Goal: Transaction & Acquisition: Register for event/course

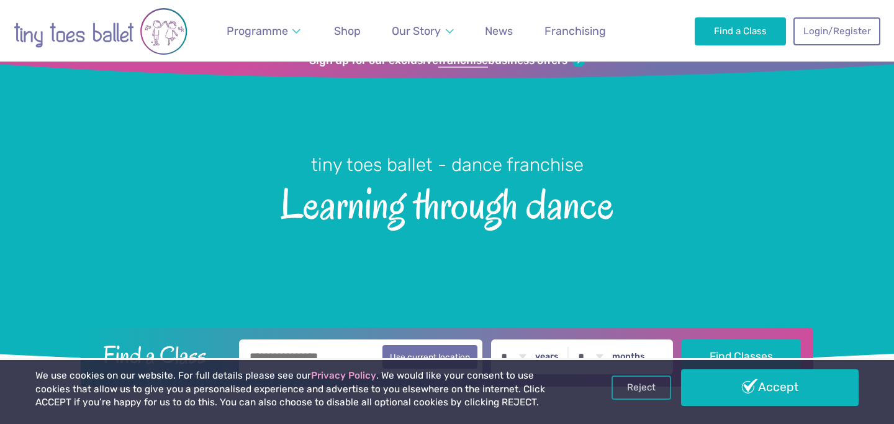
click at [626, 380] on link "Reject" at bounding box center [642, 387] width 60 height 24
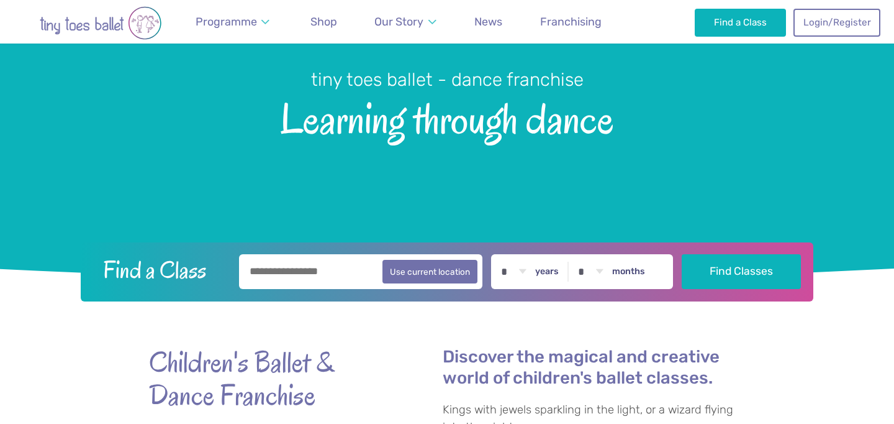
scroll to position [116, 0]
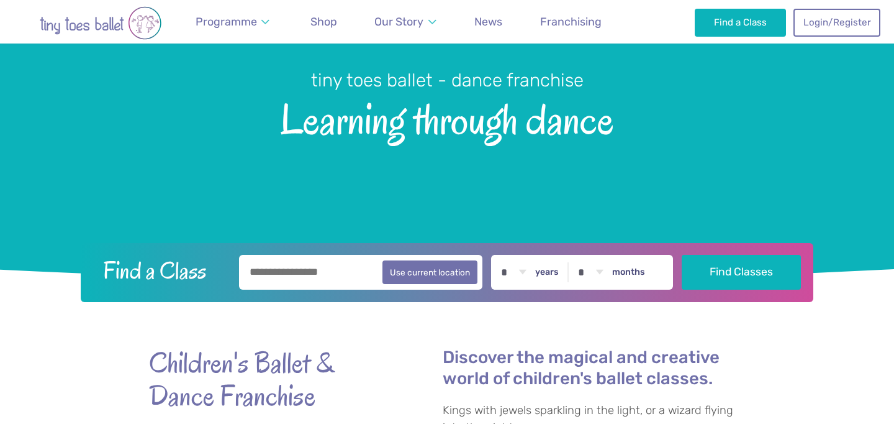
click at [317, 282] on input "text" at bounding box center [360, 272] width 243 height 35
click at [501, 268] on select "* * * * * * * * * * ** ** **" at bounding box center [513, 272] width 39 height 35
drag, startPoint x: 501, startPoint y: 268, endPoint x: 394, endPoint y: 340, distance: 128.8
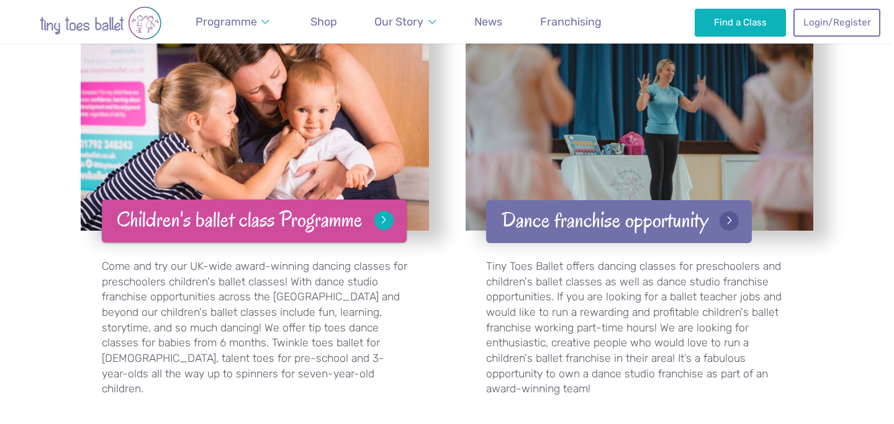
scroll to position [2017, 0]
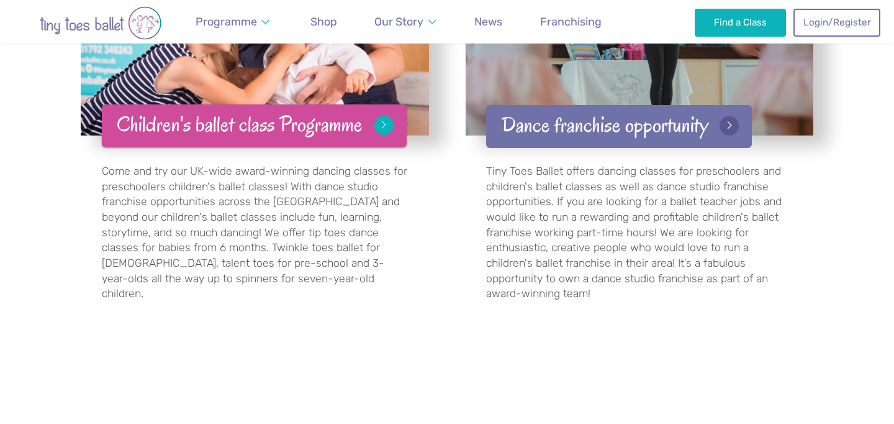
click at [320, 114] on link "Children's ballet class Programme" at bounding box center [254, 125] width 305 height 43
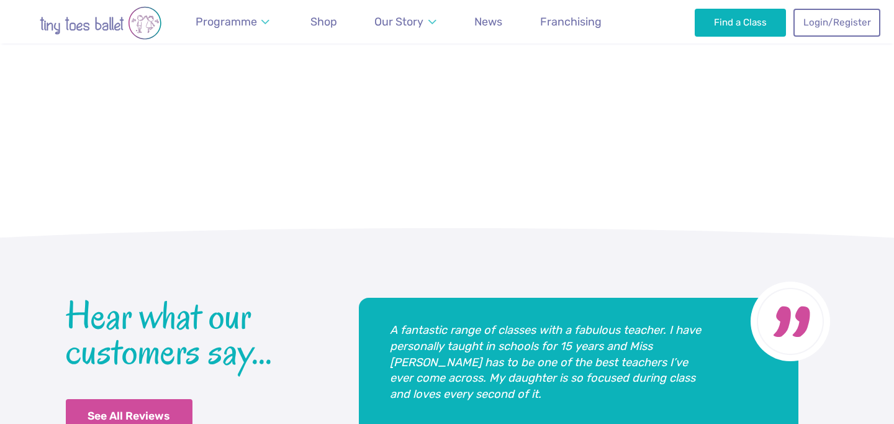
scroll to position [2570, 0]
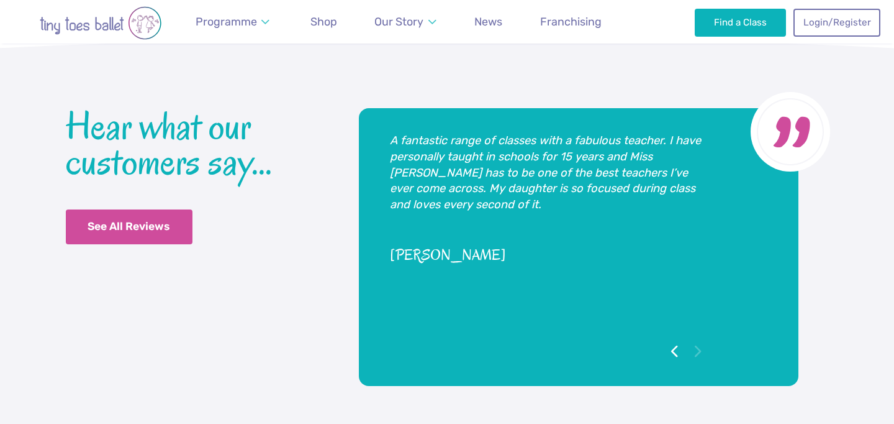
click at [342, 158] on div "Hear what our customers say... See All Reviews If you're thinking of booking a …" at bounding box center [447, 271] width 763 height 427
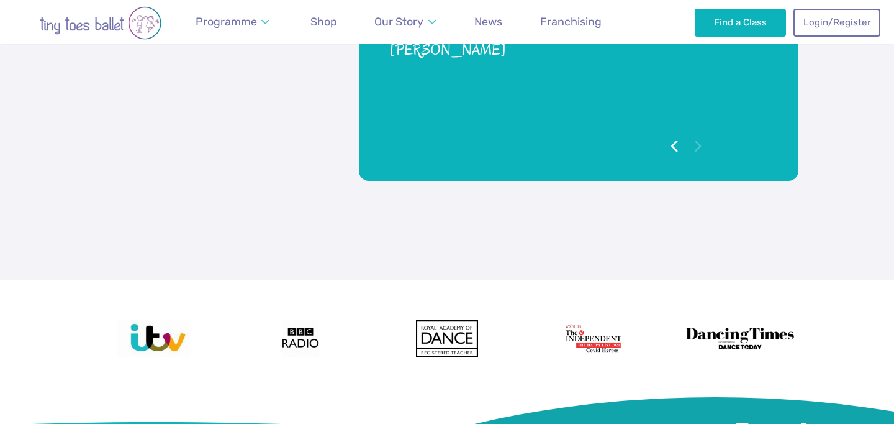
scroll to position [2976, 0]
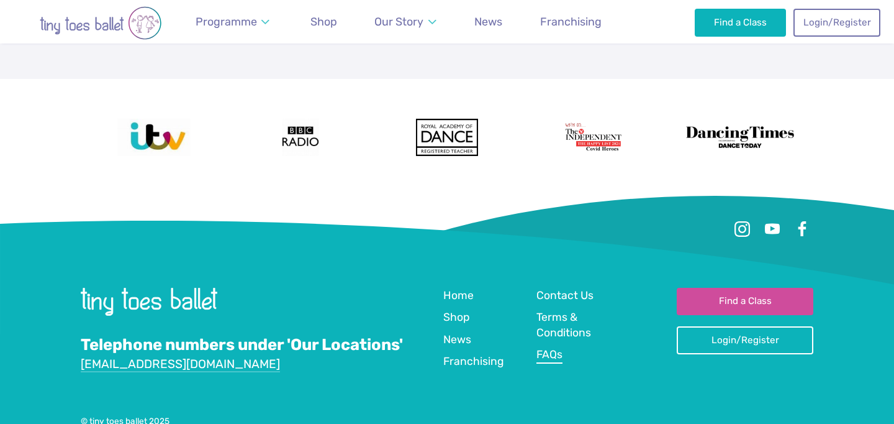
click at [558, 348] on span "FAQs" at bounding box center [550, 354] width 26 height 12
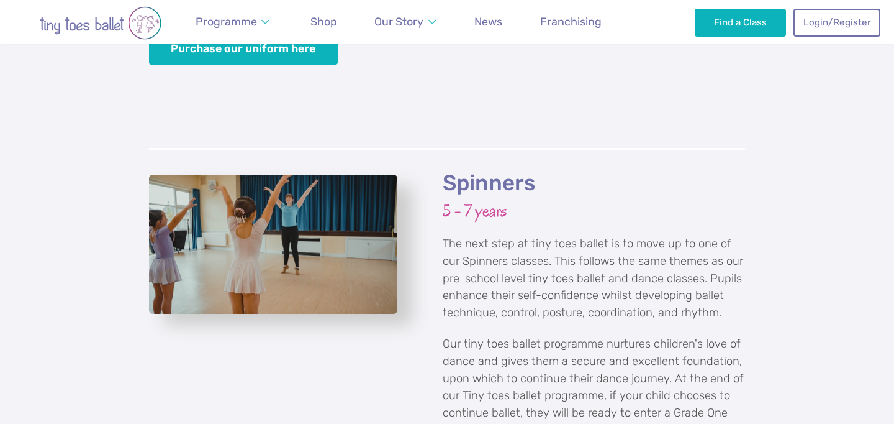
scroll to position [2540, 0]
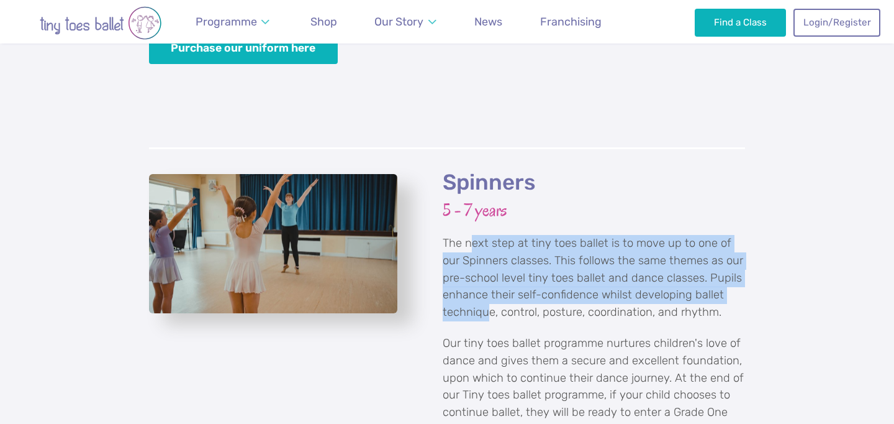
drag, startPoint x: 474, startPoint y: 230, endPoint x: 485, endPoint y: 270, distance: 41.3
click at [485, 270] on p "The next step at tiny toes ballet is to move up to one of our Spinners classes.…" at bounding box center [594, 278] width 302 height 86
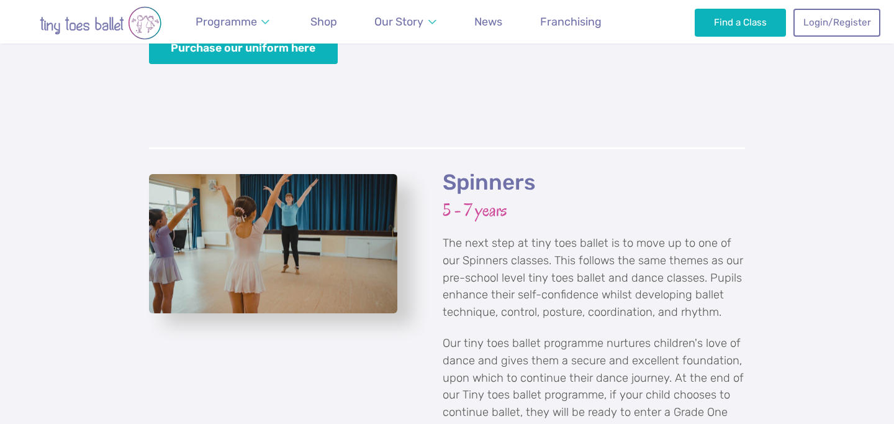
click at [485, 270] on p "The next step at tiny toes ballet is to move up to one of our Spinners classes.…" at bounding box center [594, 278] width 302 height 86
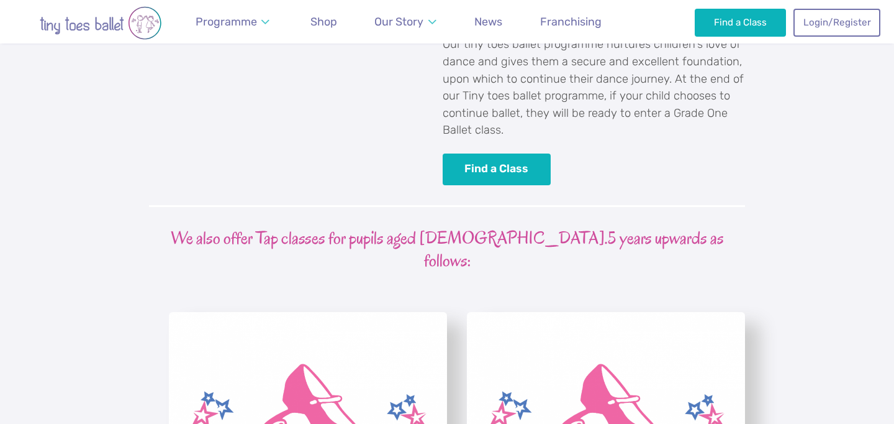
scroll to position [2672, 0]
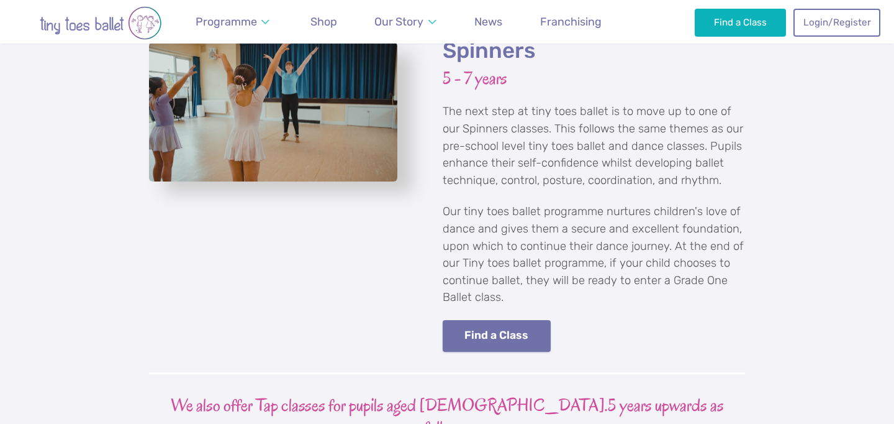
click at [488, 320] on link "Find a Class" at bounding box center [497, 336] width 108 height 32
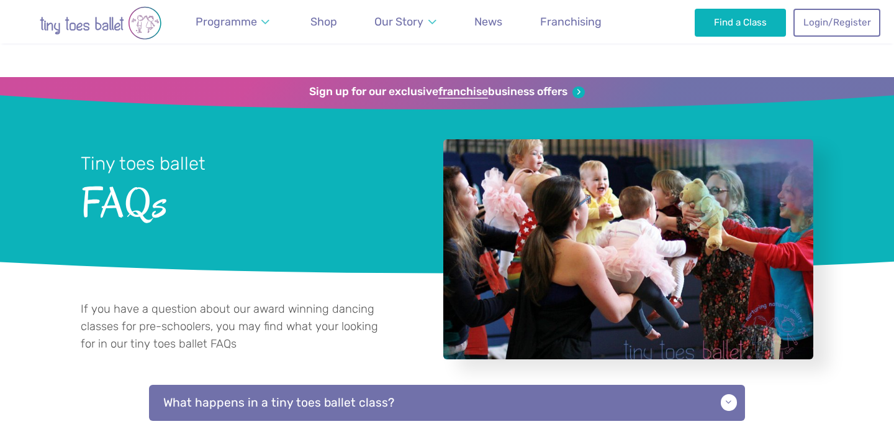
scroll to position [247, 0]
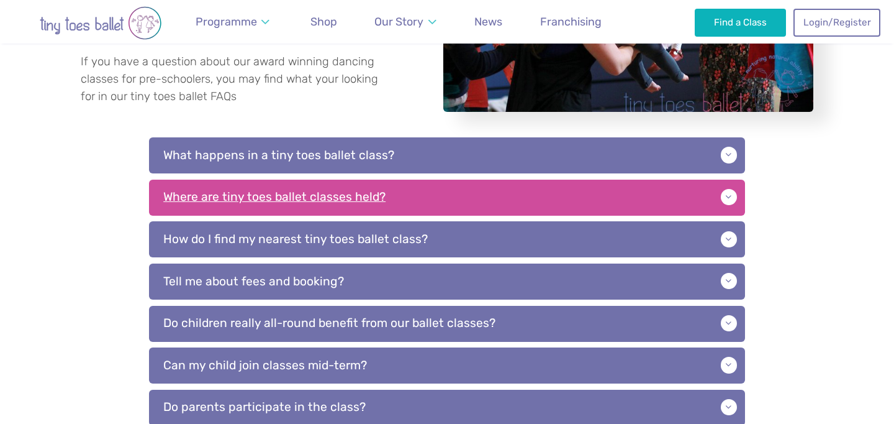
click at [178, 201] on p "Where are tiny toes ballet classes held?" at bounding box center [447, 197] width 596 height 36
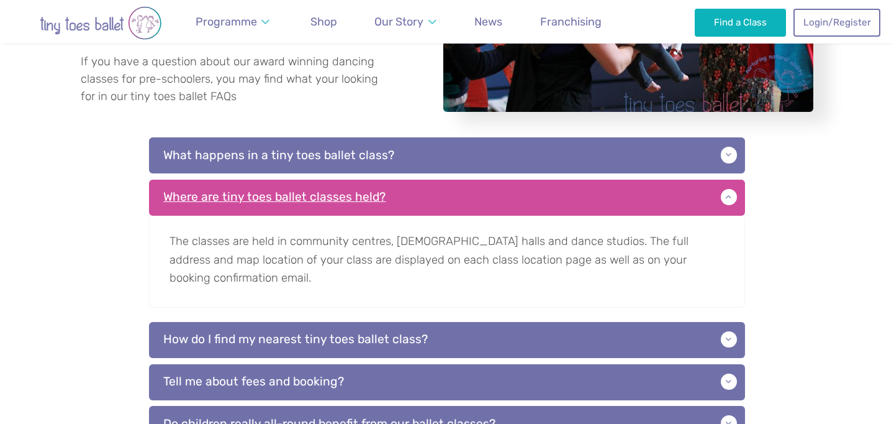
scroll to position [246, 0]
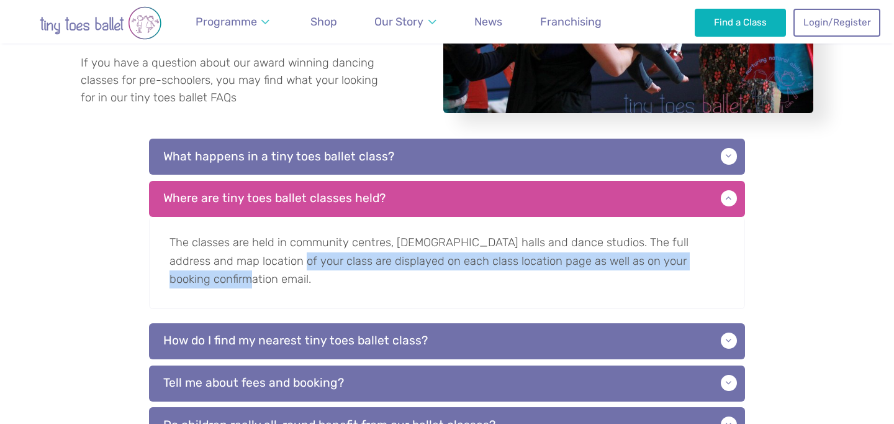
drag, startPoint x: 274, startPoint y: 259, endPoint x: 314, endPoint y: 257, distance: 40.4
click at [273, 276] on p "The classes are held in community centres, church halls and dance studios. The …" at bounding box center [447, 263] width 596 height 92
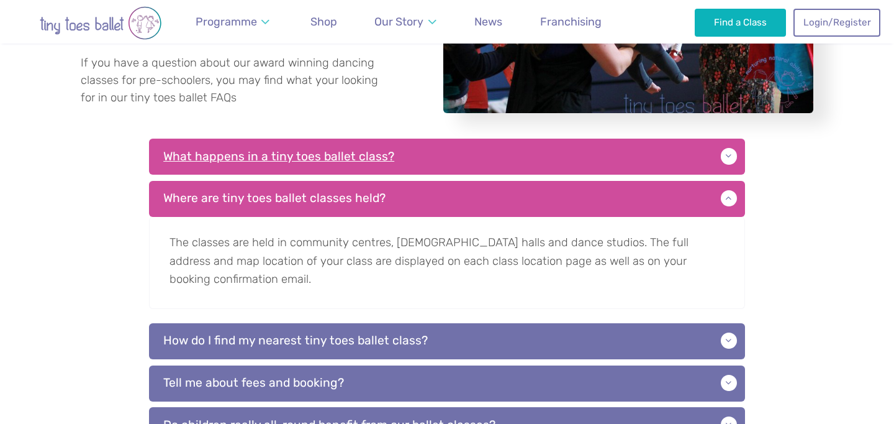
click at [391, 145] on p "What happens in a tiny toes ballet class?" at bounding box center [447, 156] width 596 height 36
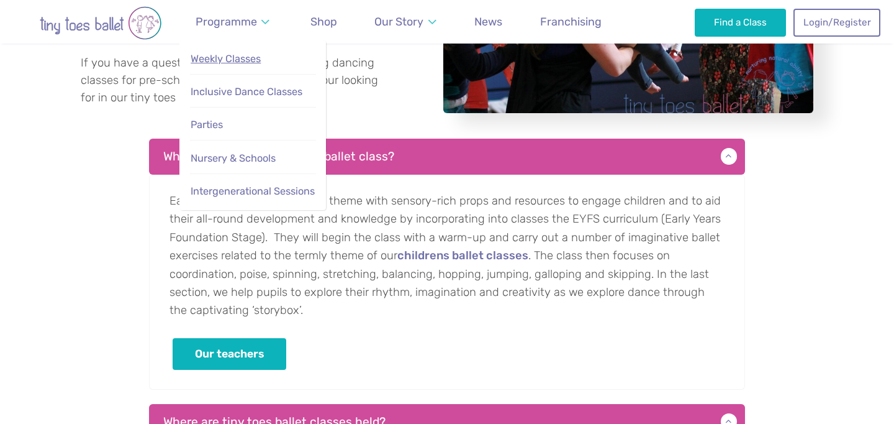
click at [237, 65] on link "Weekly Classes" at bounding box center [253, 59] width 126 height 25
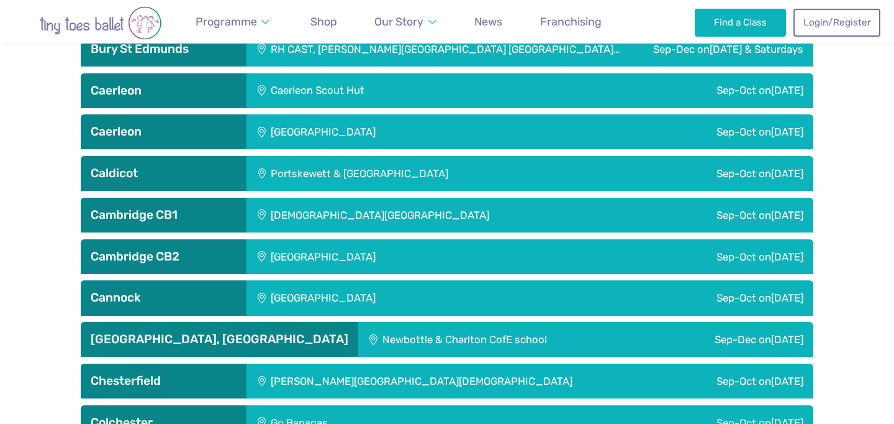
scroll to position [902, 0]
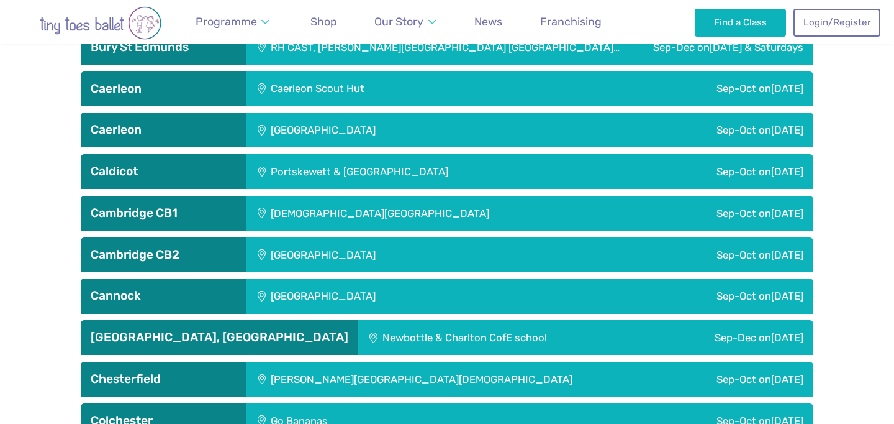
click at [324, 211] on div "St Matthew's Church" at bounding box center [446, 213] width 398 height 35
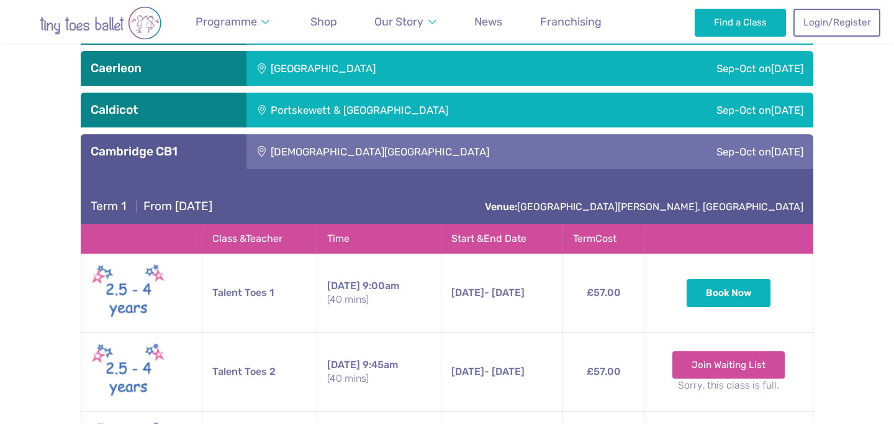
scroll to position [1013, 0]
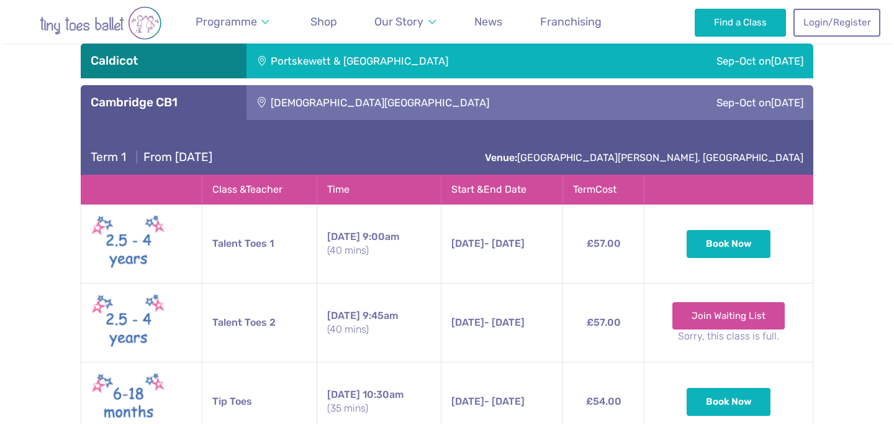
click at [265, 101] on div "St Matthew's Church" at bounding box center [446, 102] width 398 height 35
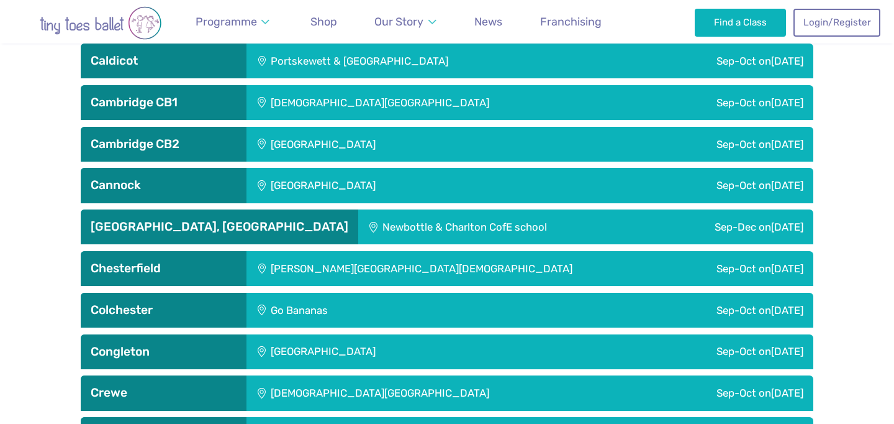
click at [265, 101] on div "St Matthew's Church" at bounding box center [446, 102] width 398 height 35
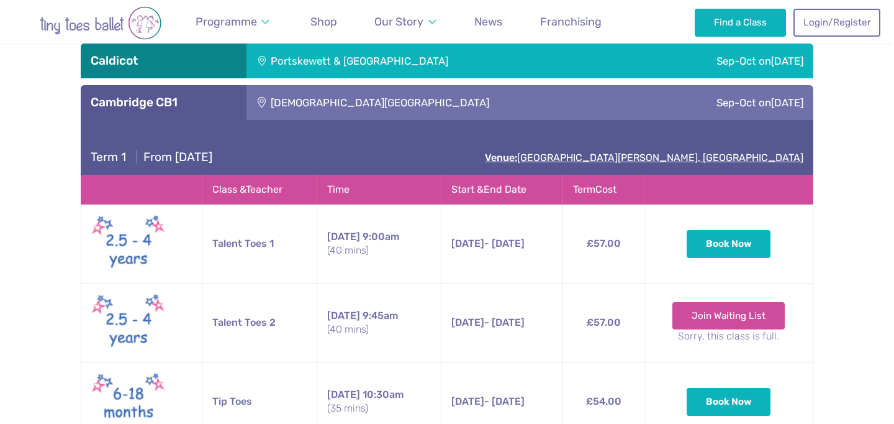
click at [665, 157] on link "Venue: St Matthews Street, Cambridge" at bounding box center [644, 158] width 319 height 12
click at [477, 150] on div "Term 1 | From Friday 12th September Venue: St Matthews Street, Cambridge" at bounding box center [447, 147] width 733 height 55
click at [287, 102] on div "St Matthew's Church" at bounding box center [446, 102] width 398 height 35
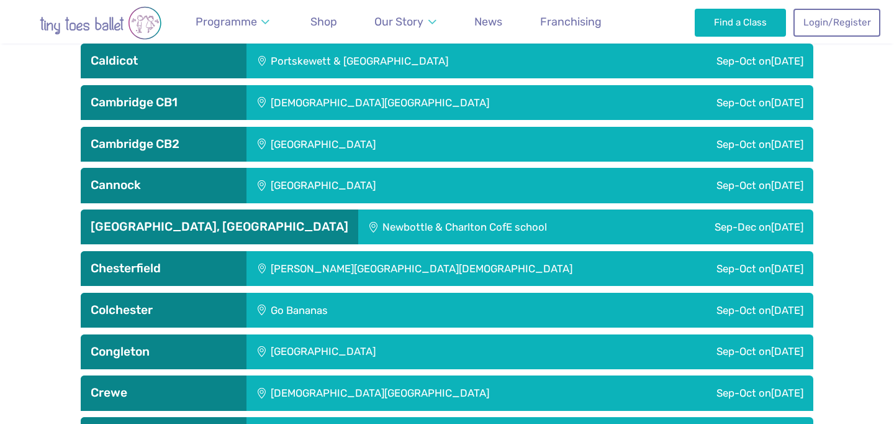
click at [240, 143] on div "Cambridge CB2" at bounding box center [164, 144] width 166 height 35
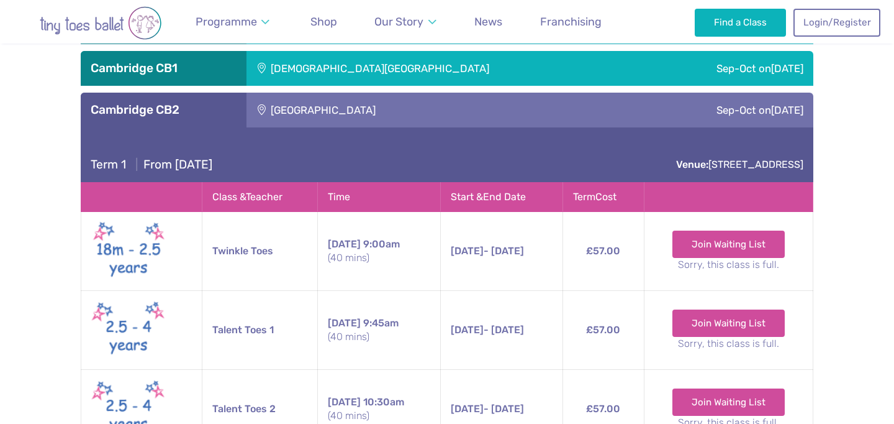
scroll to position [1037, 0]
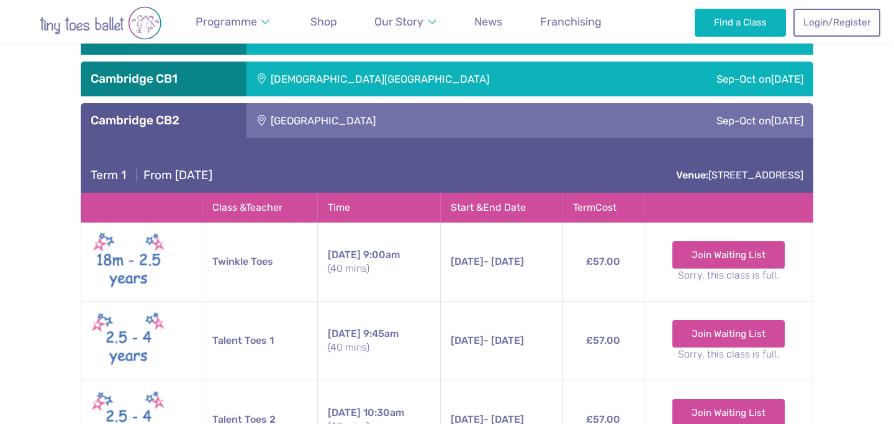
click at [373, 88] on div "St Matthew's Church" at bounding box center [446, 78] width 398 height 35
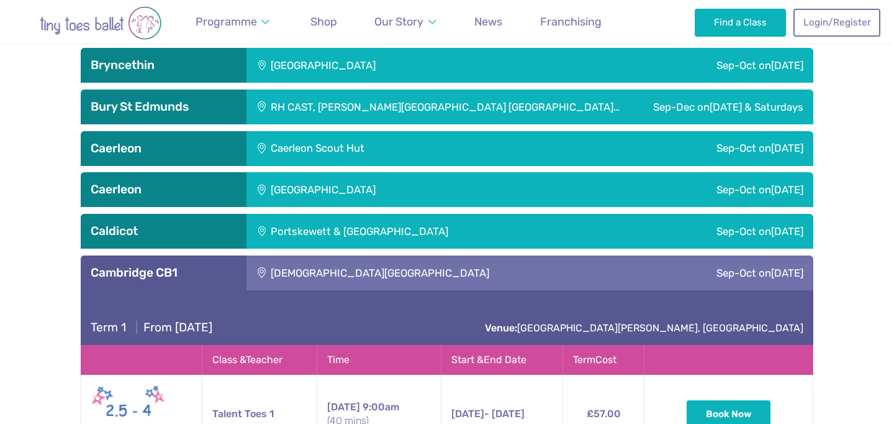
scroll to position [842, 0]
